Goal: Task Accomplishment & Management: Manage account settings

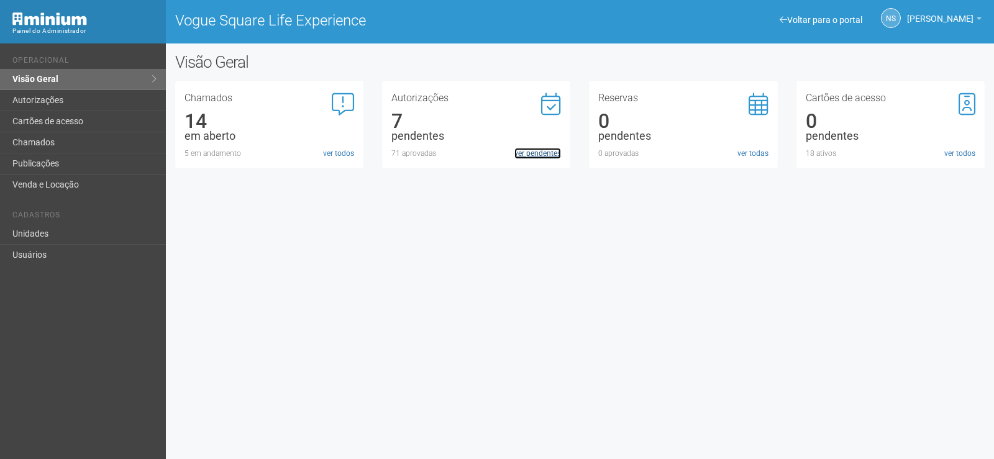
click at [551, 152] on link "ver pendentes" at bounding box center [537, 153] width 47 height 11
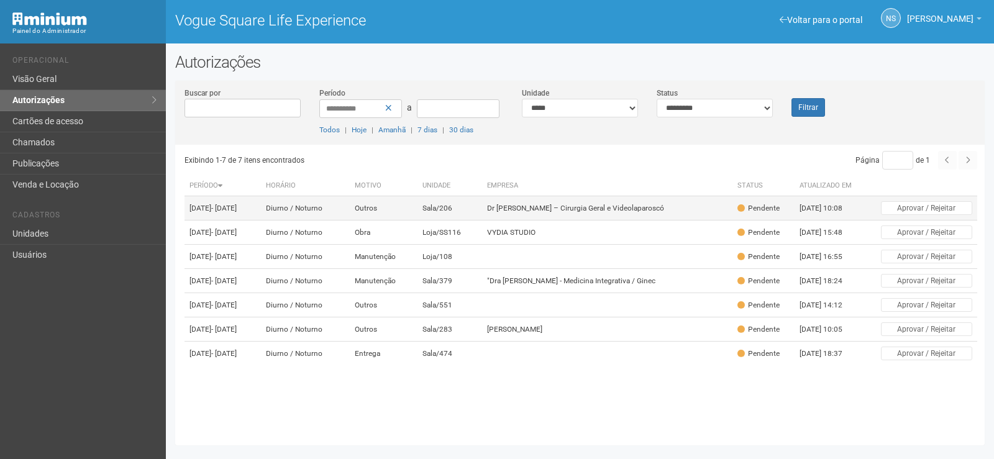
click at [842, 207] on td "28/08/2025 10:08" at bounding box center [828, 208] width 68 height 24
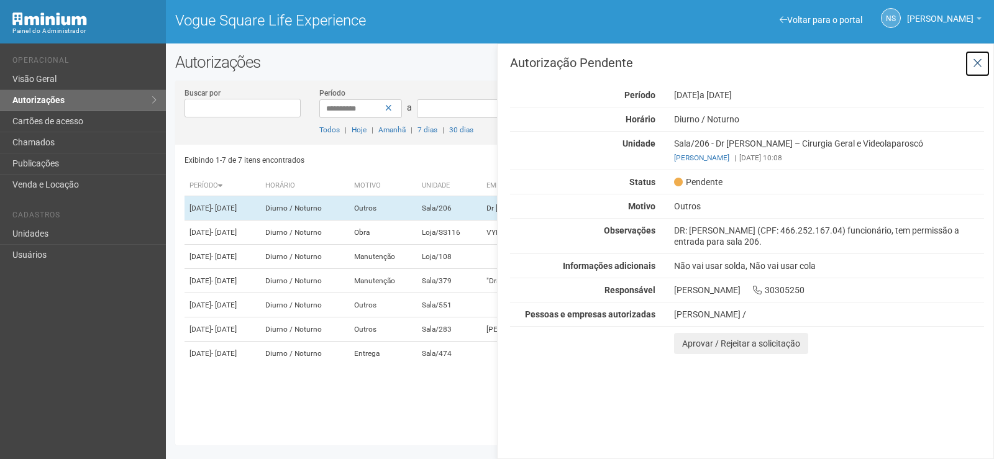
click at [977, 60] on icon at bounding box center [976, 63] width 9 height 12
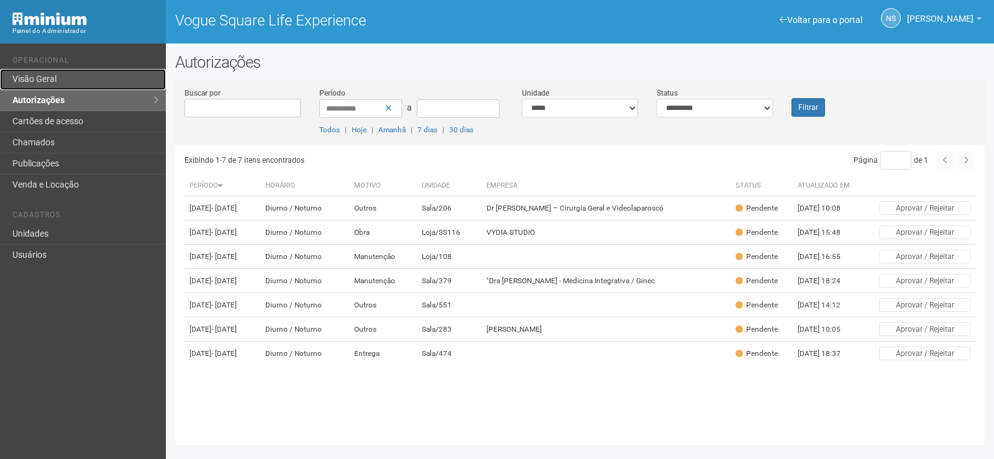
click at [60, 78] on link "Visão Geral" at bounding box center [83, 79] width 166 height 21
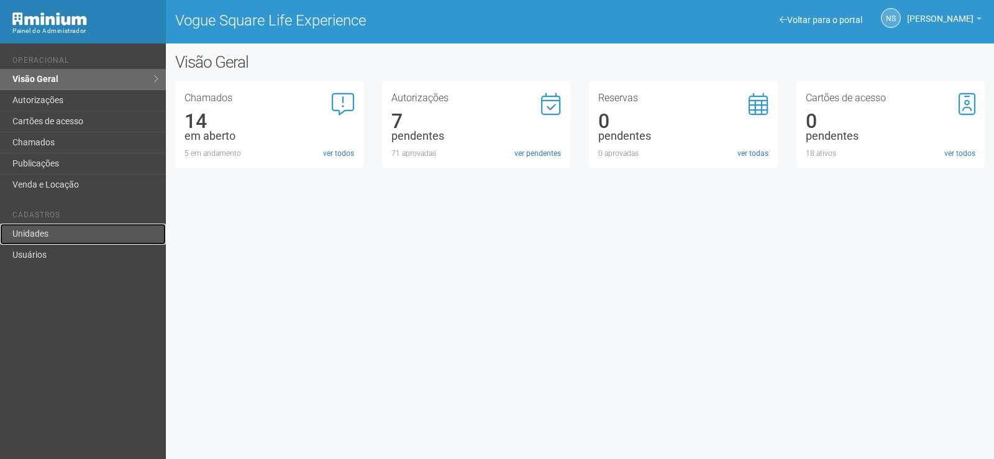
click at [88, 237] on link "Unidades" at bounding box center [83, 234] width 166 height 21
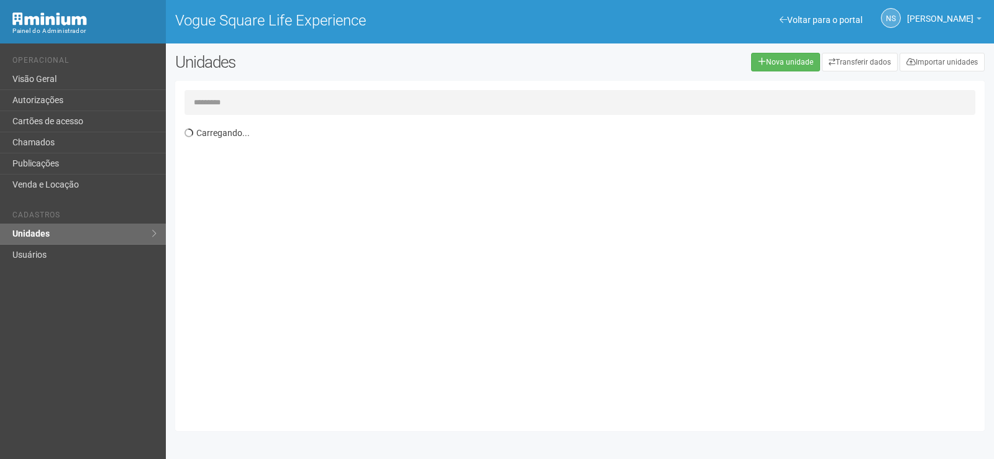
click at [245, 95] on input "text" at bounding box center [579, 102] width 790 height 25
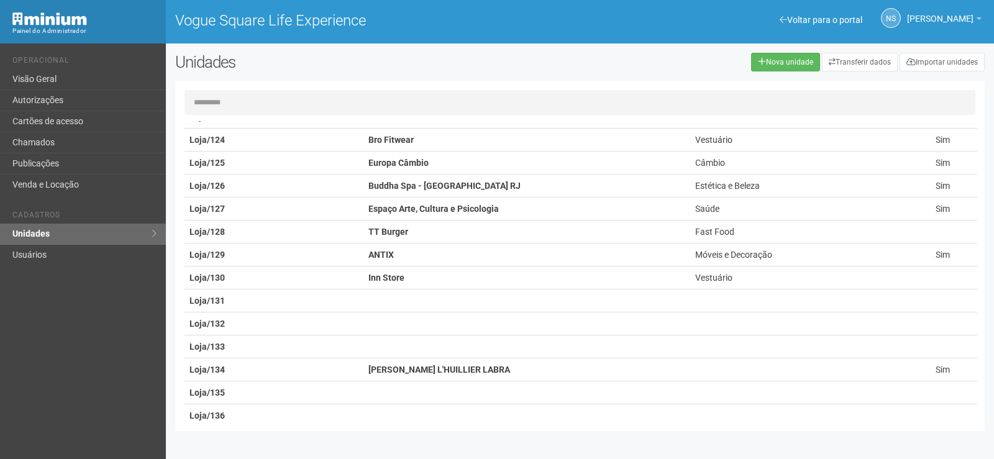
scroll to position [869, 0]
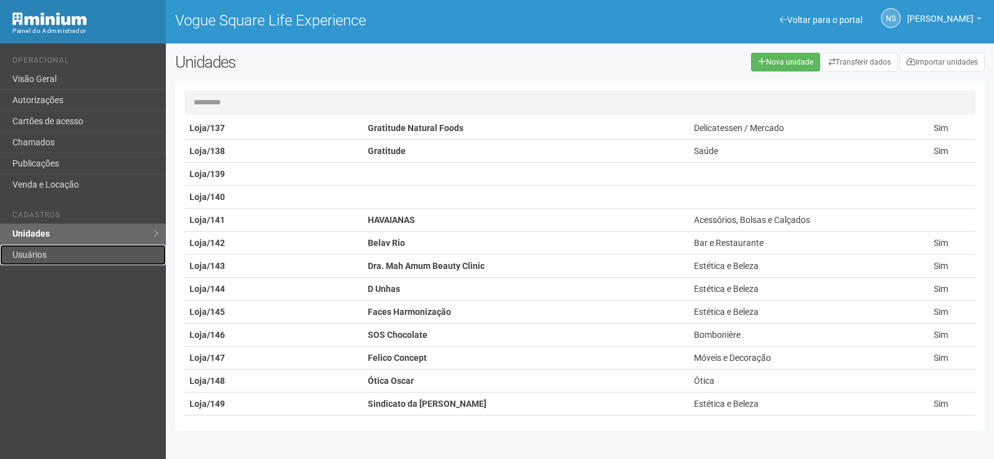
click at [60, 249] on link "Usuários" at bounding box center [83, 255] width 166 height 20
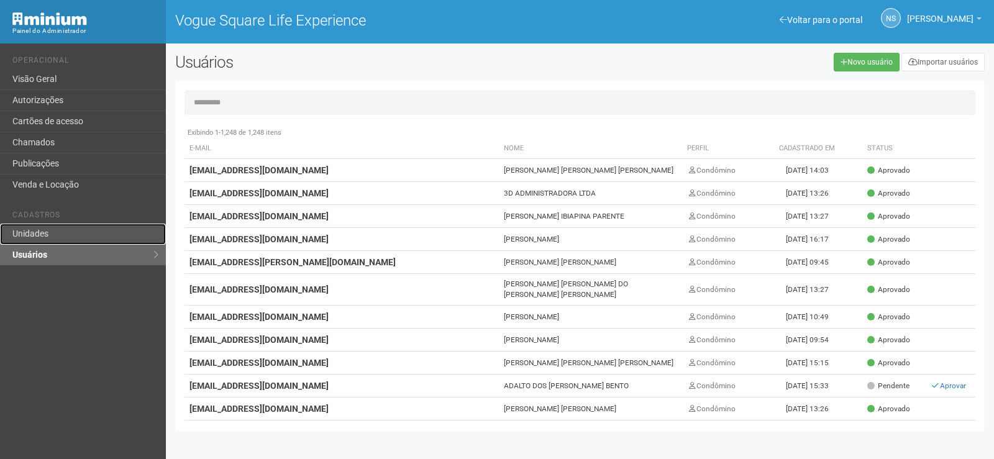
click at [73, 240] on link "Unidades" at bounding box center [83, 234] width 166 height 21
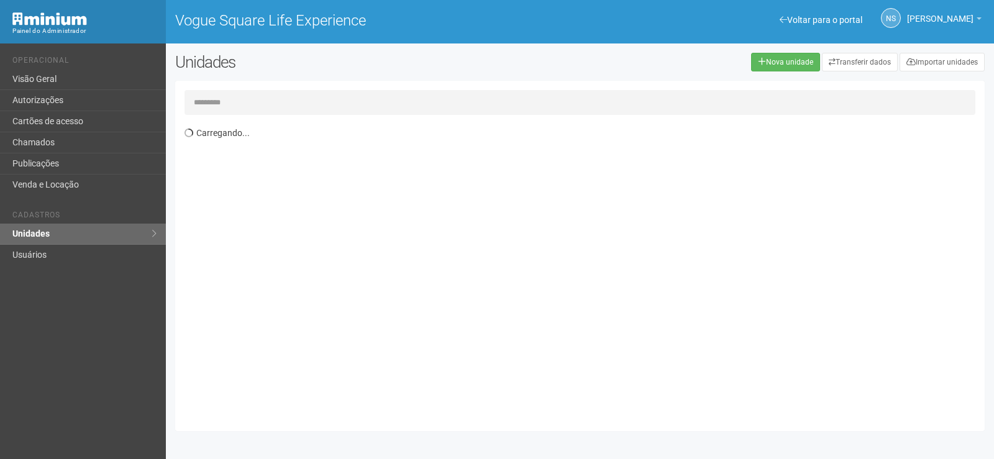
click at [337, 115] on div "Carregando..." at bounding box center [579, 256] width 809 height 332
click at [328, 106] on input "text" at bounding box center [579, 102] width 790 height 25
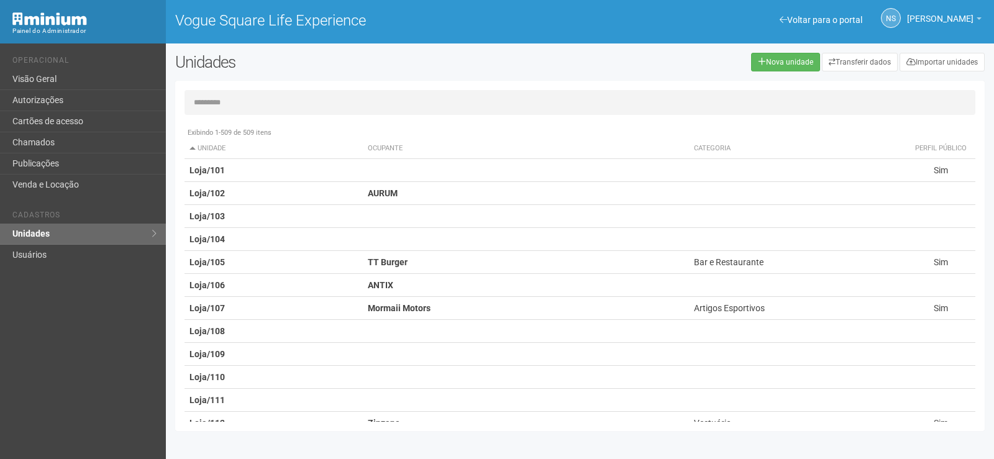
click at [330, 106] on input "text" at bounding box center [579, 102] width 790 height 25
click at [80, 254] on link "Usuários" at bounding box center [83, 255] width 166 height 20
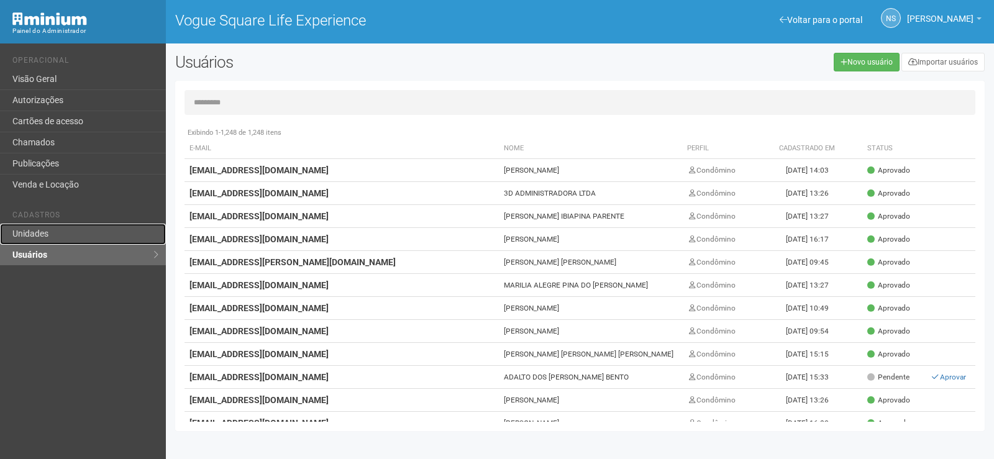
click at [73, 233] on link "Unidades" at bounding box center [83, 234] width 166 height 21
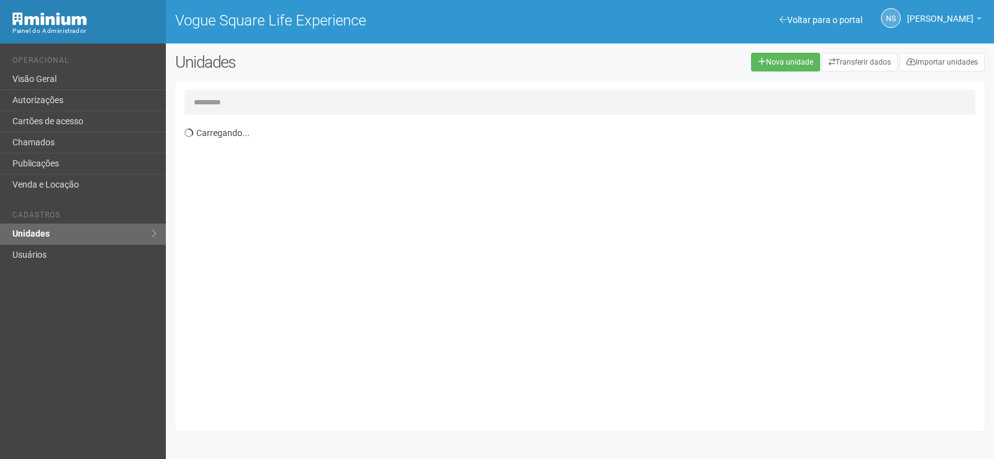
click at [216, 107] on input "text" at bounding box center [579, 102] width 790 height 25
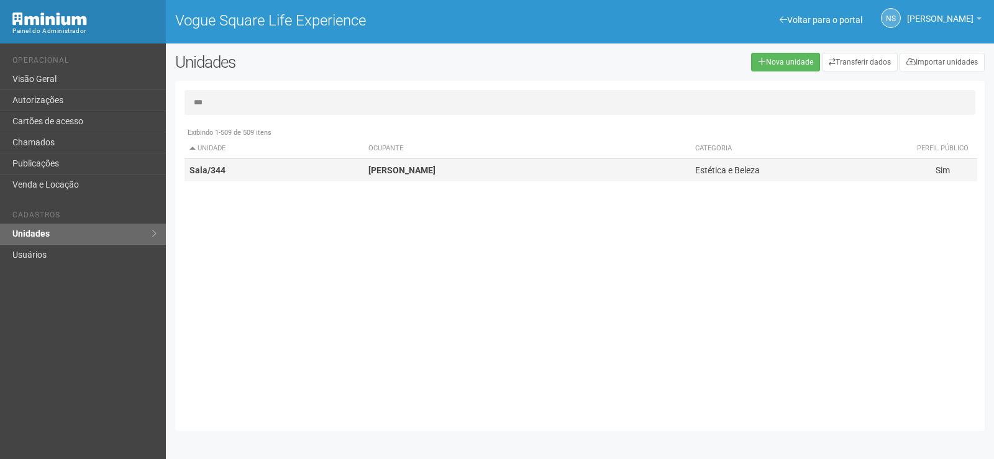
type input "***"
click at [268, 173] on td "Sala/344" at bounding box center [273, 170] width 179 height 23
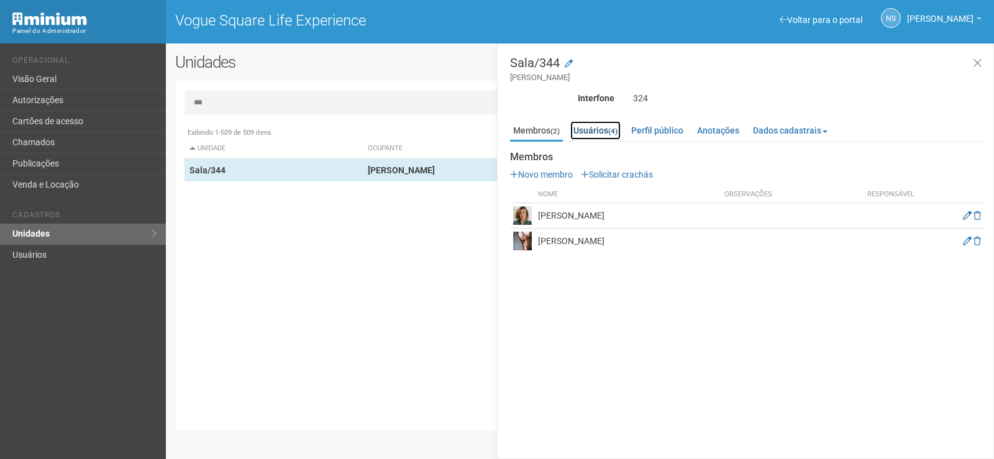
click at [578, 127] on link "Usuários (4)" at bounding box center [595, 130] width 50 height 19
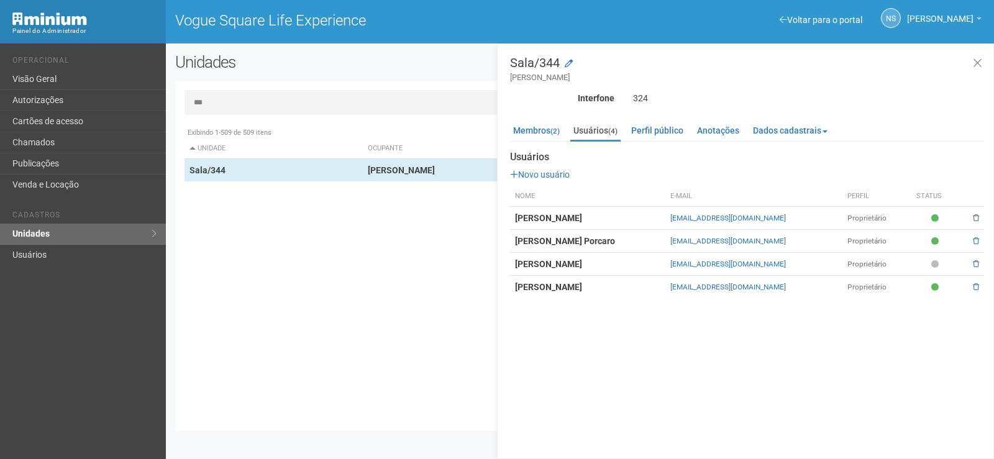
click at [576, 81] on small "ERICA" at bounding box center [747, 77] width 474 height 11
click at [522, 120] on div "Membros (2) Usuários (4) Perfil público Anotações Dados cadastrais Proprietário…" at bounding box center [747, 206] width 474 height 183
drag, startPoint x: 539, startPoint y: 125, endPoint x: 554, endPoint y: 129, distance: 15.4
click at [538, 125] on link "Membros (2)" at bounding box center [536, 130] width 53 height 19
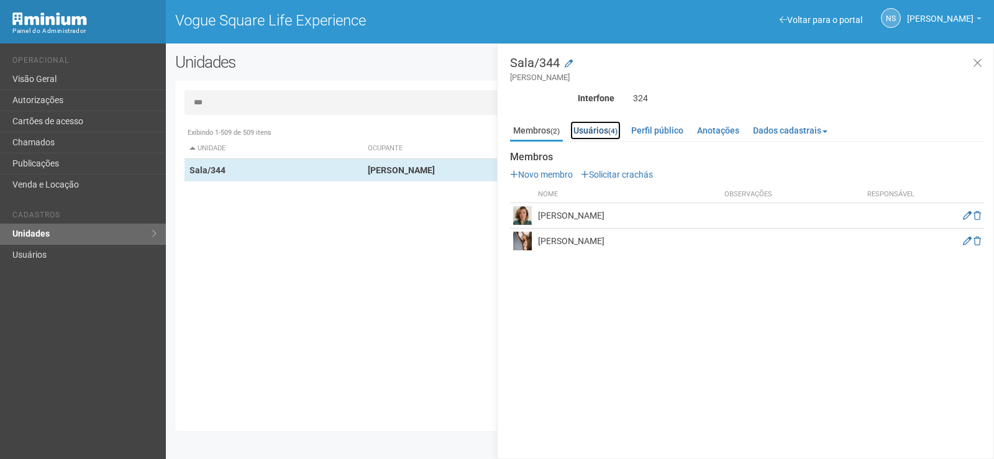
click at [592, 132] on link "Usuários (4)" at bounding box center [595, 130] width 50 height 19
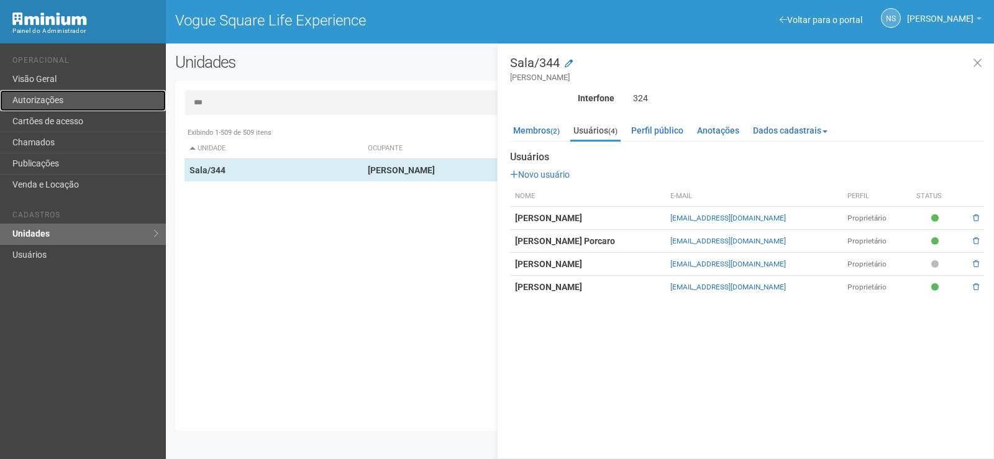
click at [87, 91] on link "Autorizações" at bounding box center [83, 100] width 166 height 21
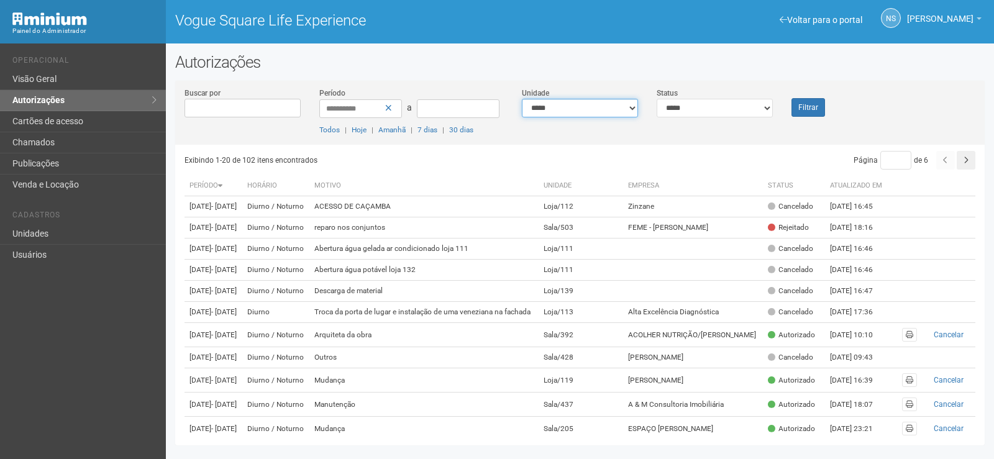
click at [607, 100] on select "**********" at bounding box center [580, 108] width 116 height 19
select select "**********"
click at [522, 99] on select "**********" at bounding box center [580, 108] width 116 height 19
click at [802, 112] on button "Filtrar" at bounding box center [808, 107] width 34 height 19
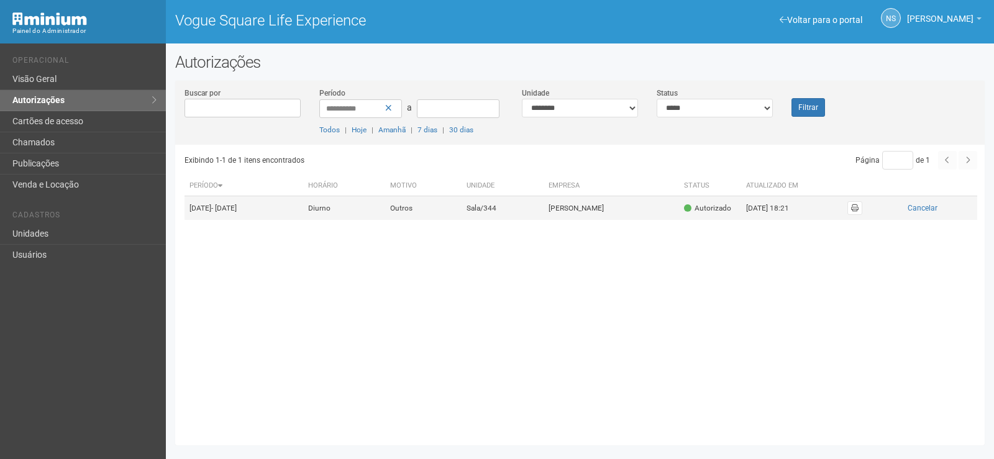
click at [666, 220] on td "[PERSON_NAME]" at bounding box center [610, 208] width 135 height 24
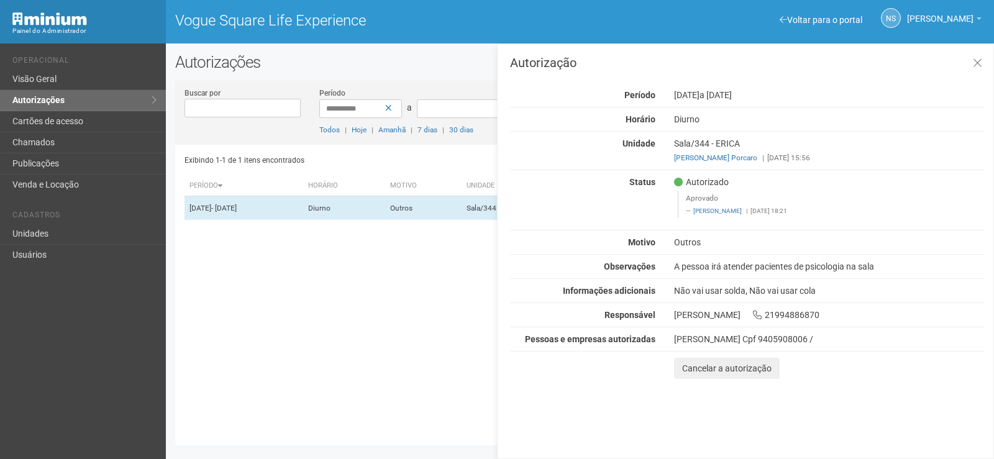
click at [427, 317] on div "Exibindo 1-1 de 1 itens encontrados Página * de 1 Período [GEOGRAPHIC_DATA] Mot…" at bounding box center [584, 290] width 800 height 291
click at [837, 345] on div "[PERSON_NAME] Cpf 9405908006 /" at bounding box center [829, 338] width 310 height 11
click at [540, 417] on div "Autorização Período [DATE] a [DATE] [GEOGRAPHIC_DATA] [GEOGRAPHIC_DATA] Unidade…" at bounding box center [745, 250] width 497 height 415
